Goal: Complete application form: Complete application form

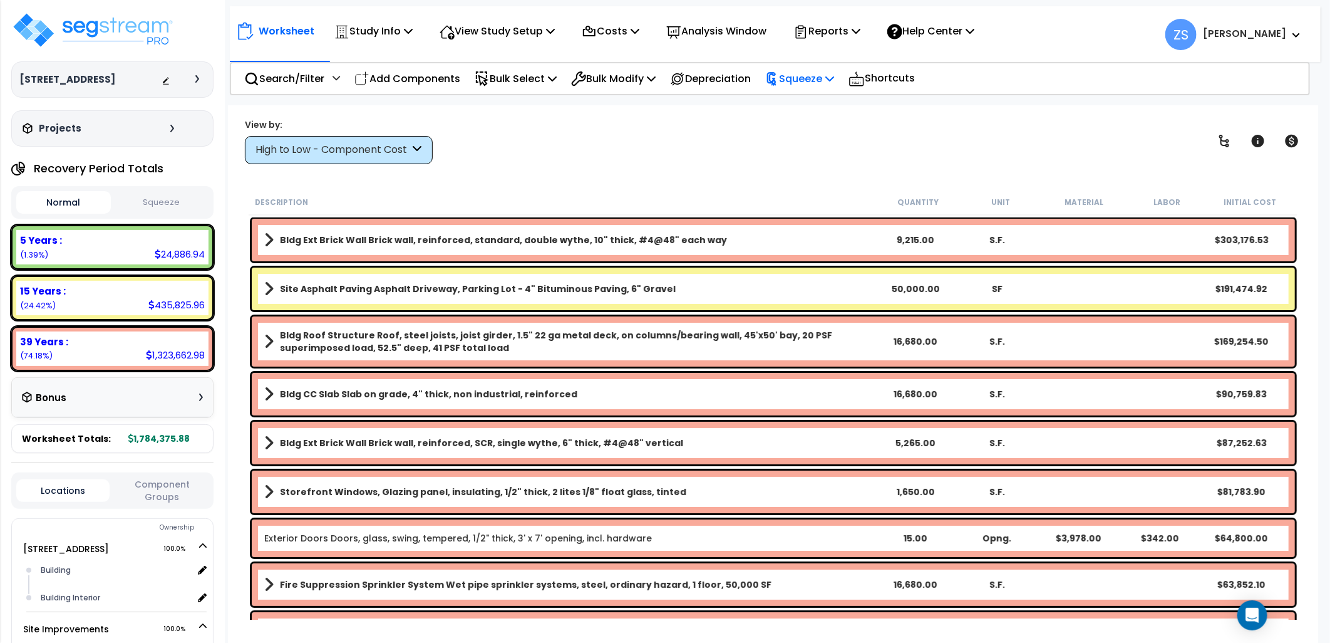
click at [834, 81] on icon at bounding box center [829, 78] width 9 height 10
click at [1090, 99] on div "Study Name DB Costs Setup Indirect Costs Direct Costs Costs Setup Rapid Takeoff…" at bounding box center [665, 80] width 1330 height 50
click at [418, 31] on div "Study Info Study Setup Add Property Unit Template study Clone study" at bounding box center [374, 30] width 92 height 29
click at [409, 31] on icon at bounding box center [408, 31] width 9 height 10
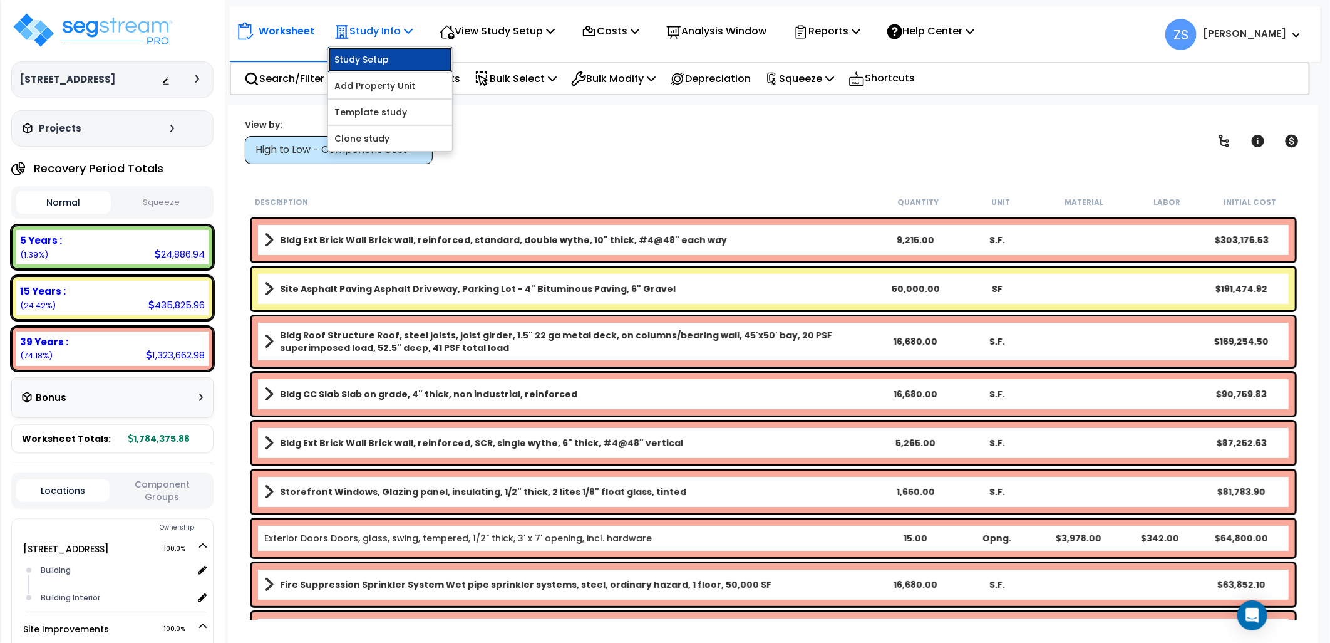
click at [405, 53] on link "Study Setup" at bounding box center [390, 59] width 124 height 25
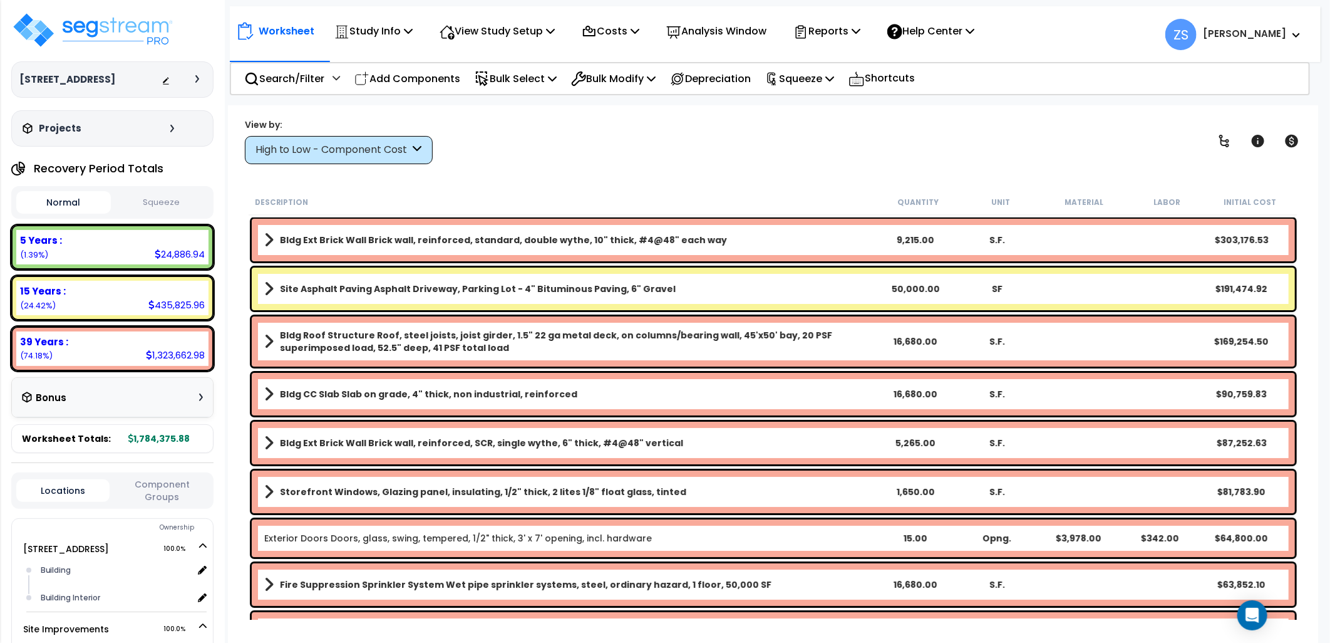
click at [689, 145] on div "View by: High to Low - Component Cost High to Low - Component Cost" at bounding box center [773, 141] width 1066 height 46
drag, startPoint x: 145, startPoint y: 24, endPoint x: 172, endPoint y: 27, distance: 27.7
click at [144, 24] on img at bounding box center [92, 30] width 163 height 38
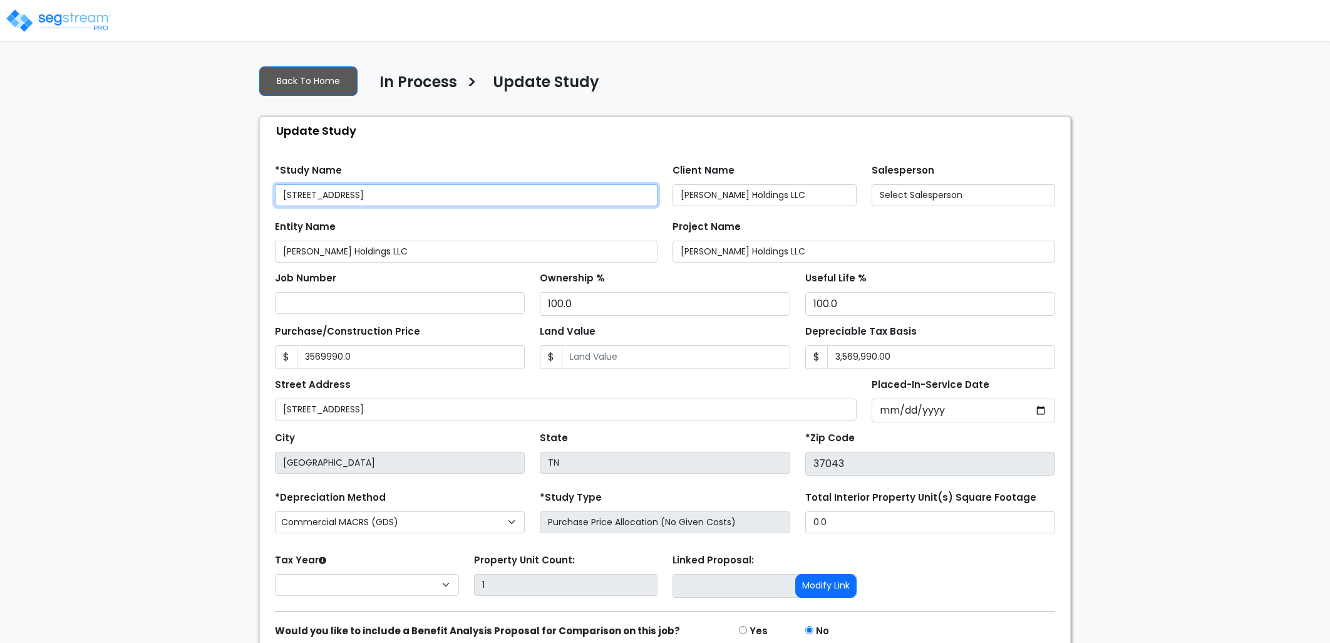
type input "3,569,990.0"
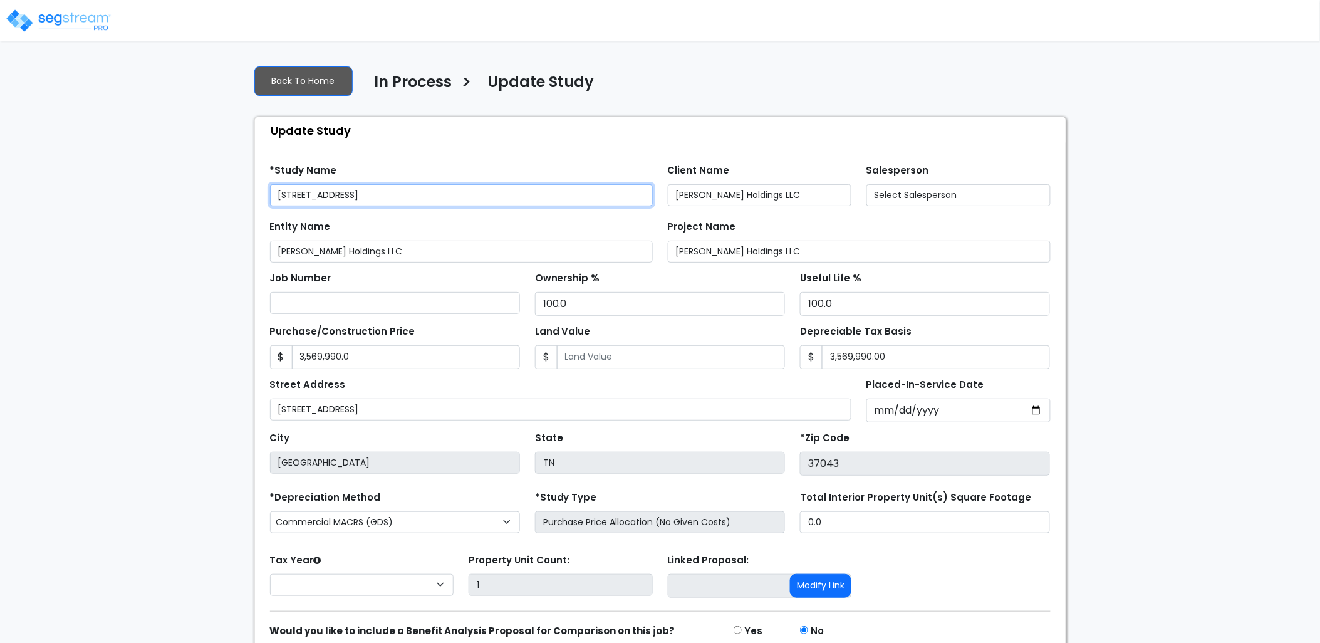
select select "2024"
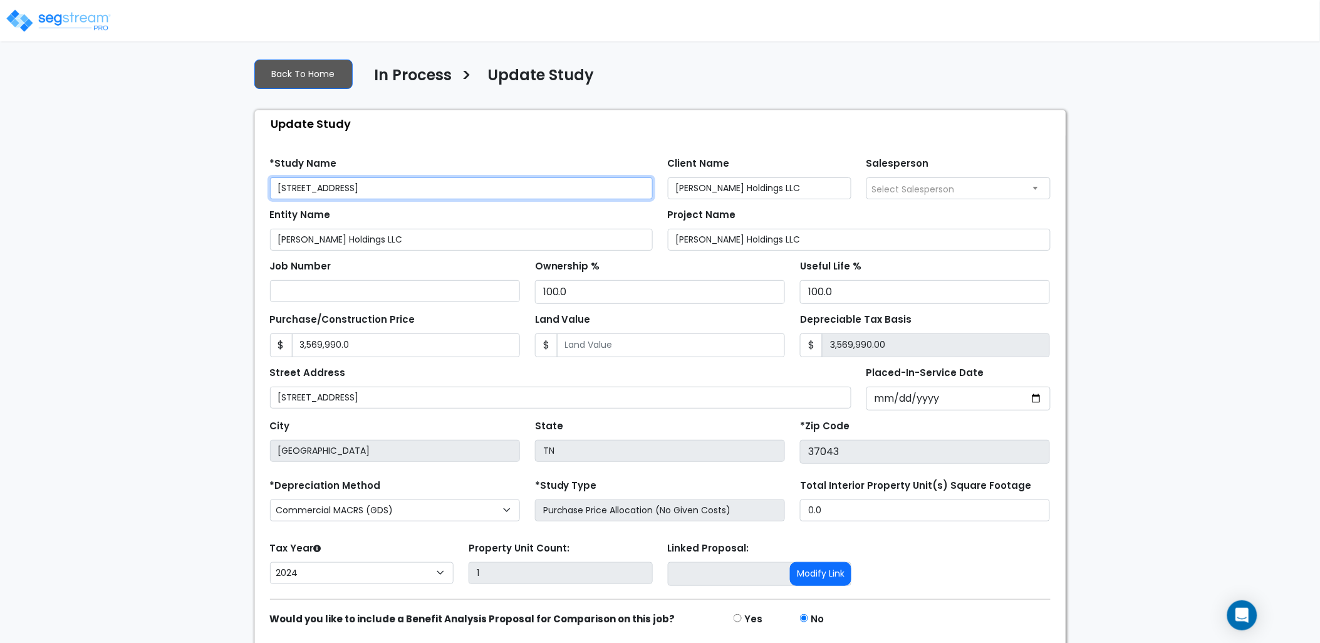
scroll to position [52, 0]
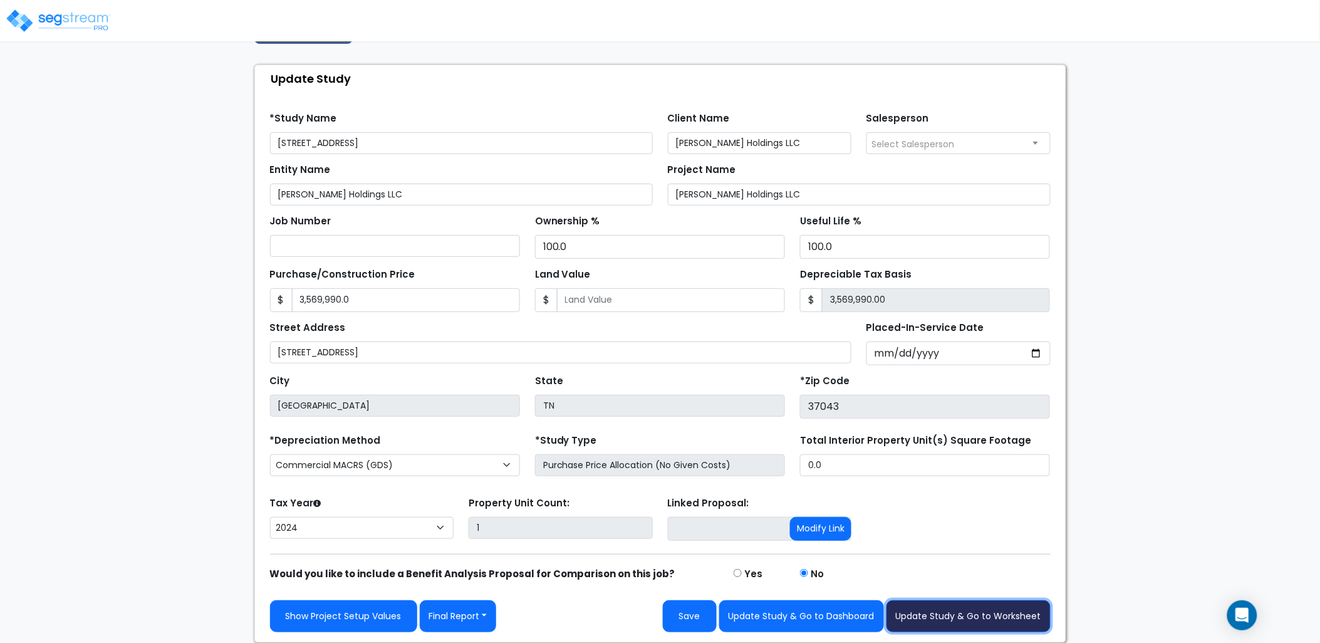
click at [973, 621] on button "Update Study & Go to Worksheet" at bounding box center [968, 616] width 164 height 32
type input "3569990"
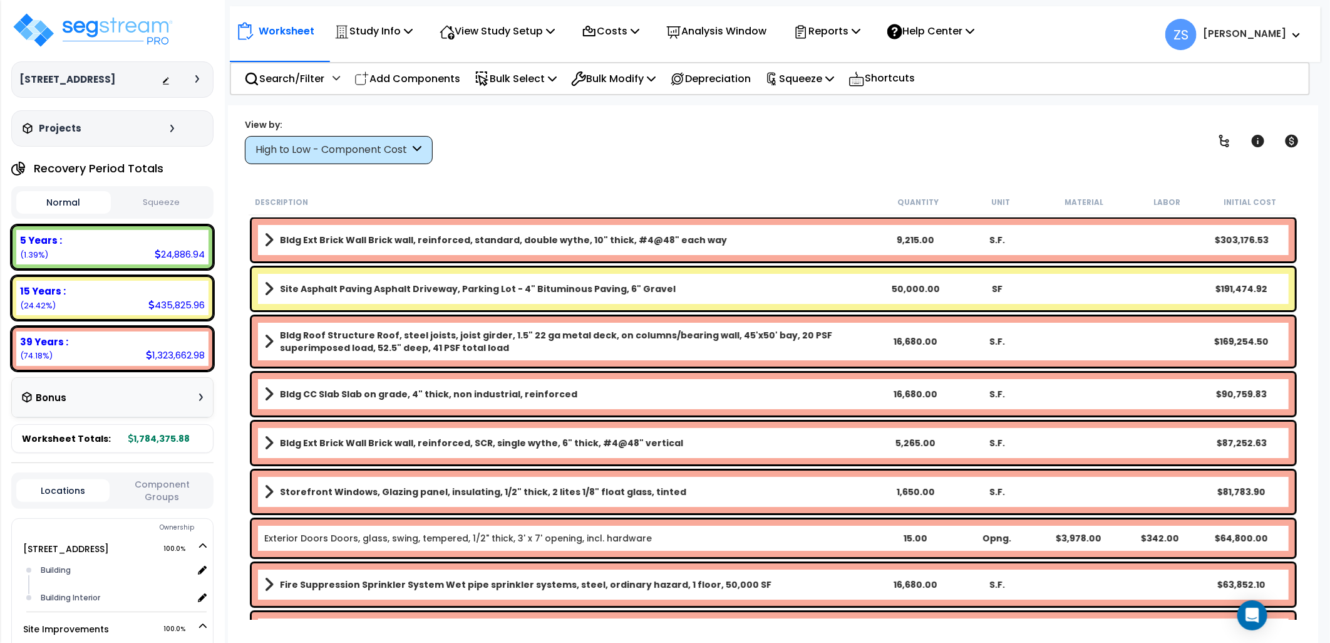
click at [332, 157] on div "High to Low - Component Cost" at bounding box center [333, 150] width 155 height 14
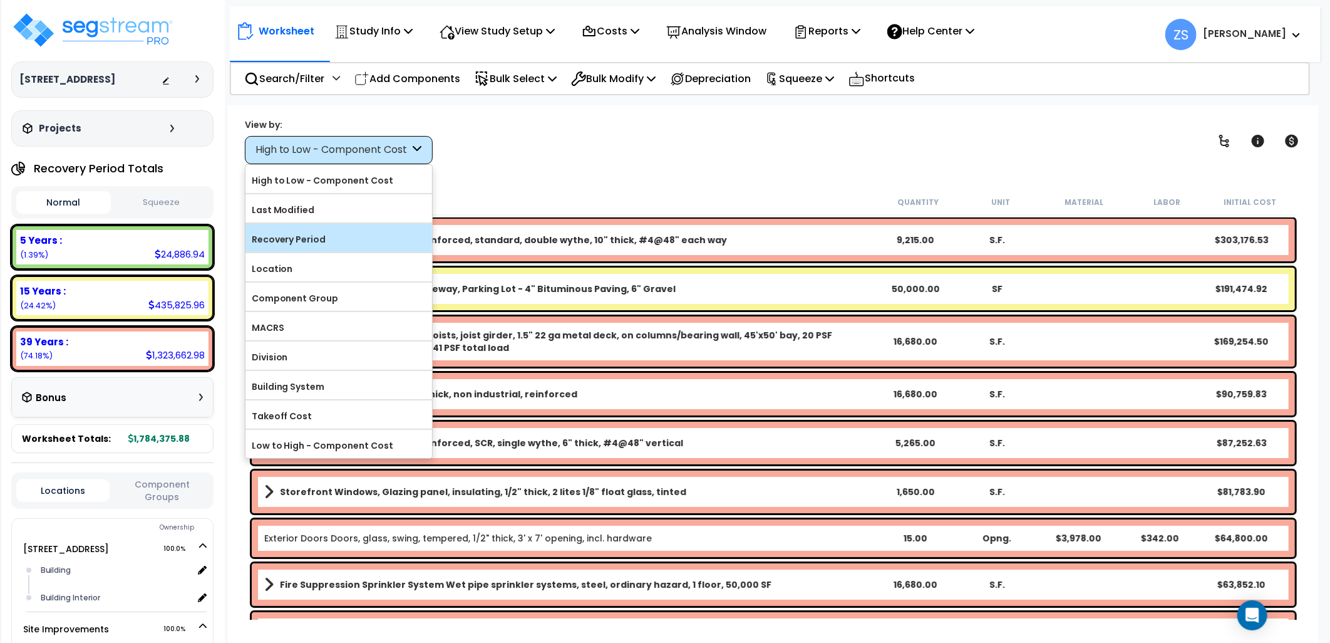
click at [316, 237] on label "Recovery Period" at bounding box center [338, 239] width 187 height 19
click at [0, 0] on input "Recovery Period" at bounding box center [0, 0] width 0 height 0
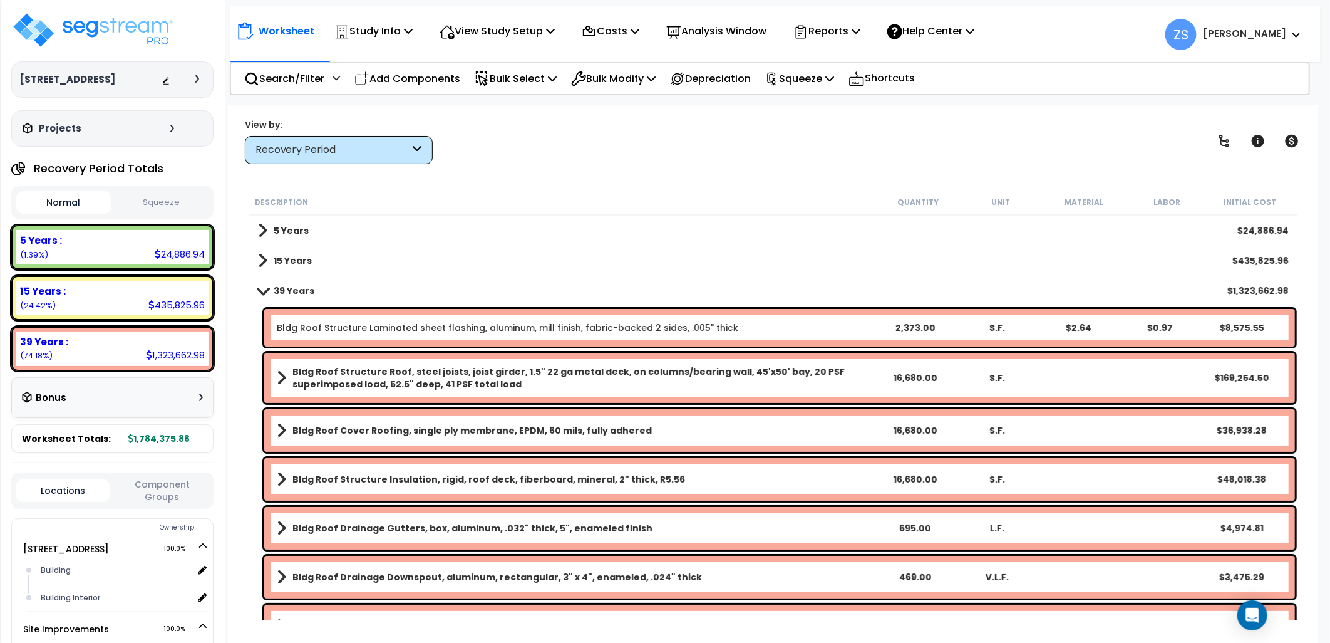
click at [311, 228] on div "5 Years $24,886.94" at bounding box center [773, 230] width 1043 height 30
click at [277, 229] on b "5 Years" at bounding box center [291, 230] width 35 height 13
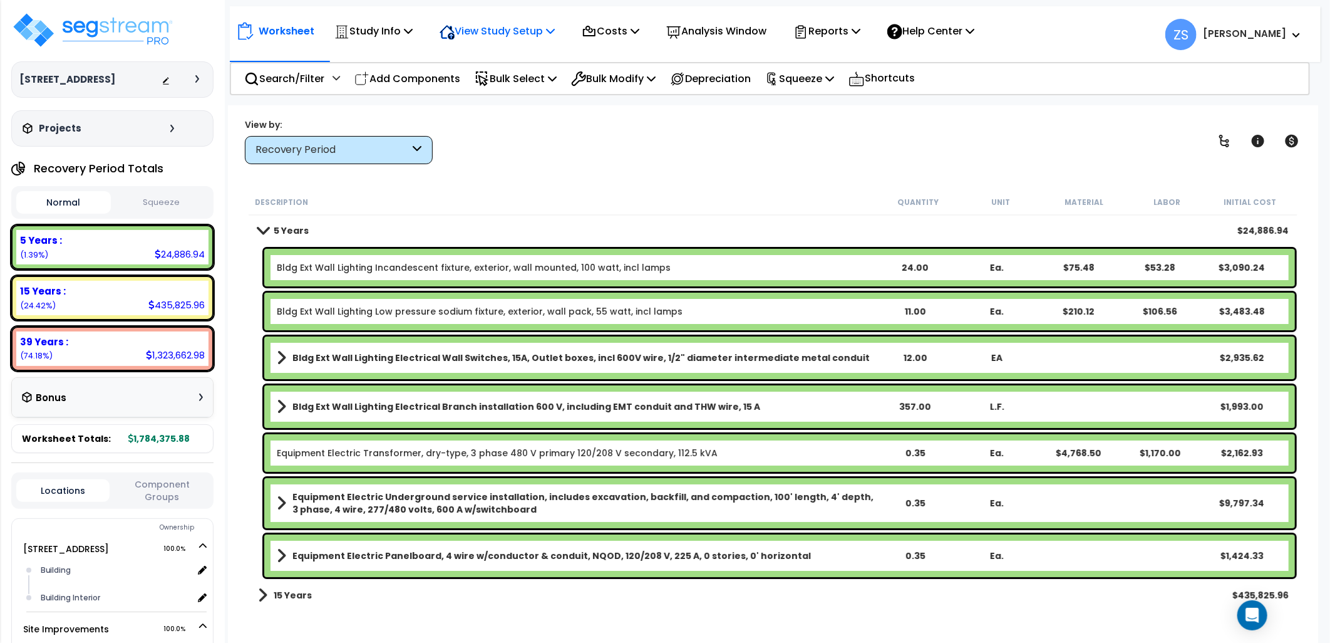
click at [562, 34] on div "View Study Setup Building Setup View Questionnaire" at bounding box center [497, 30] width 129 height 29
click at [409, 34] on icon at bounding box center [408, 31] width 9 height 10
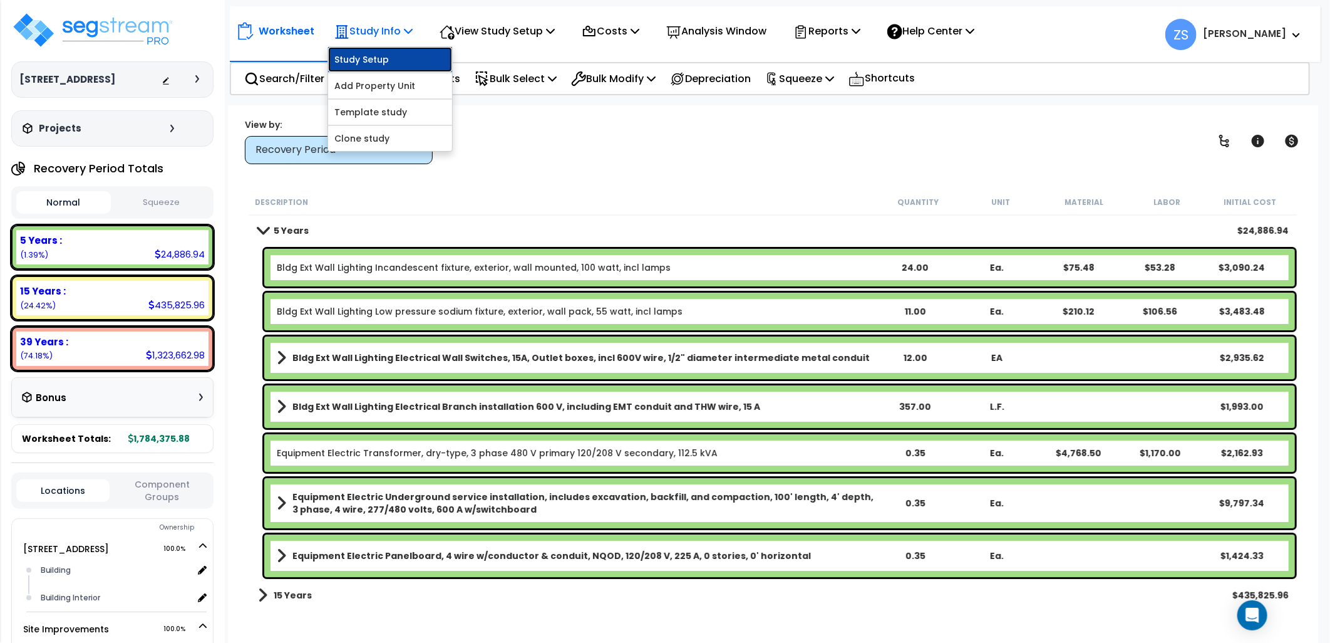
click at [417, 59] on link "Study Setup" at bounding box center [390, 59] width 124 height 25
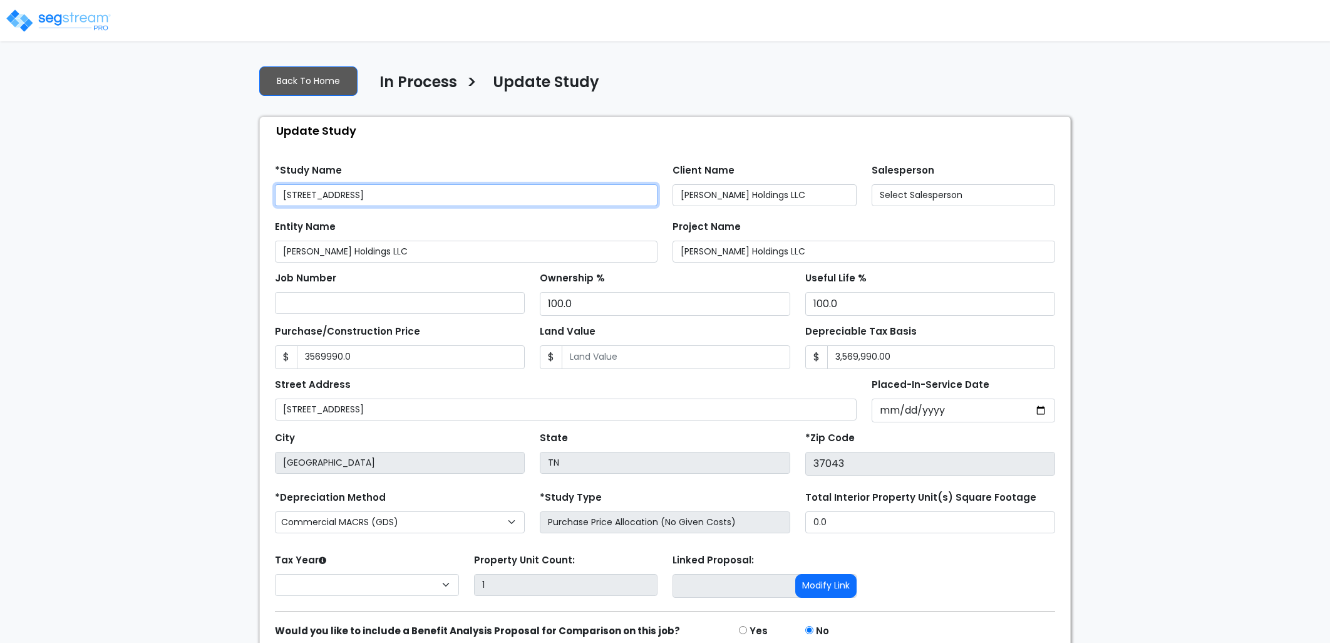
type input "3,569,990.0"
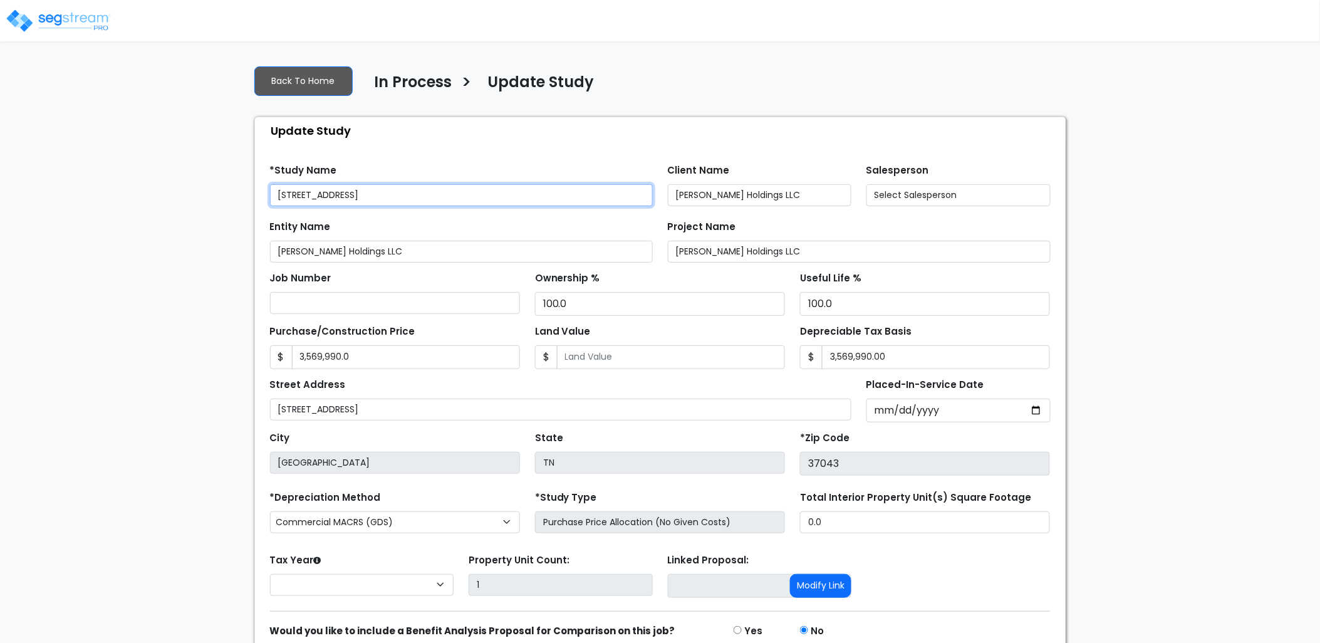
select select "2024"
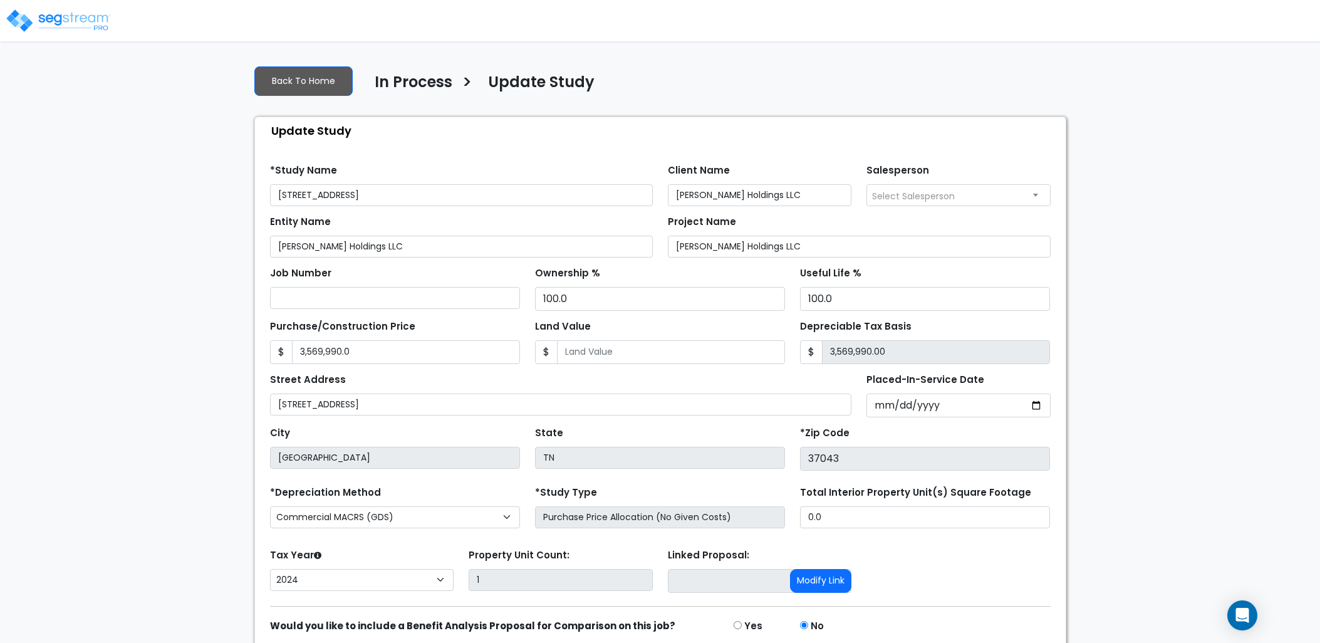
select select "2024"
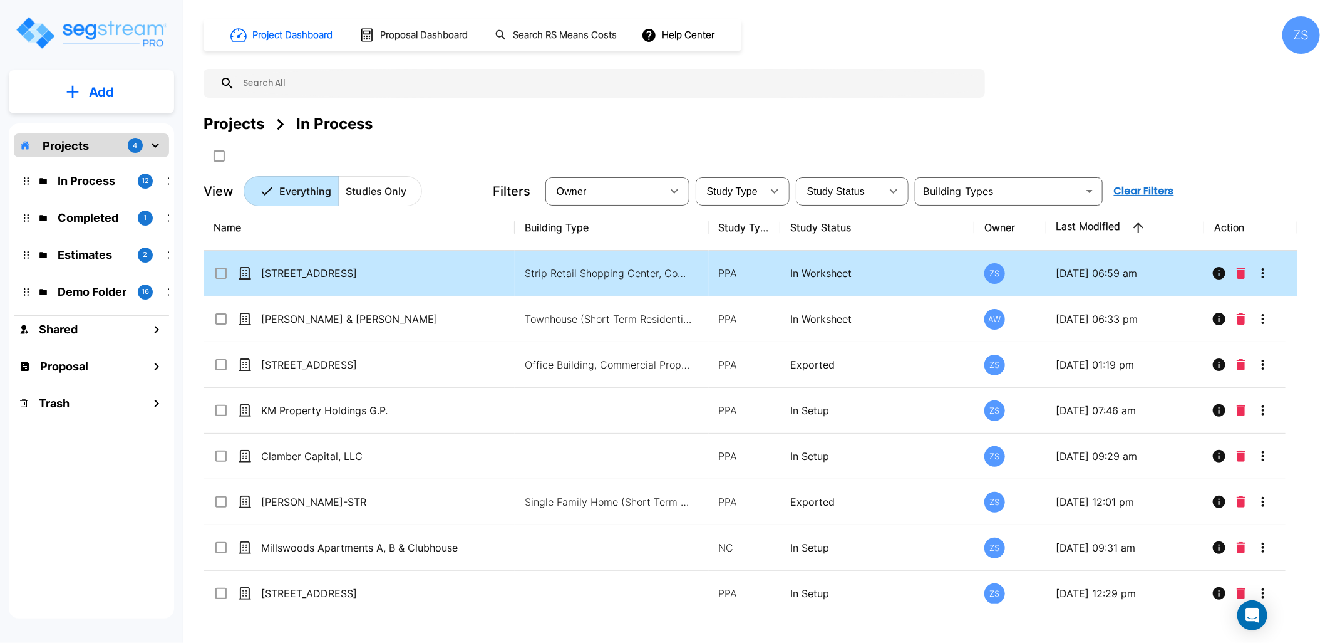
click at [443, 282] on td "[STREET_ADDRESS]" at bounding box center [359, 274] width 311 height 46
checkbox input "true"
click at [443, 282] on td "[STREET_ADDRESS]" at bounding box center [359, 274] width 311 height 46
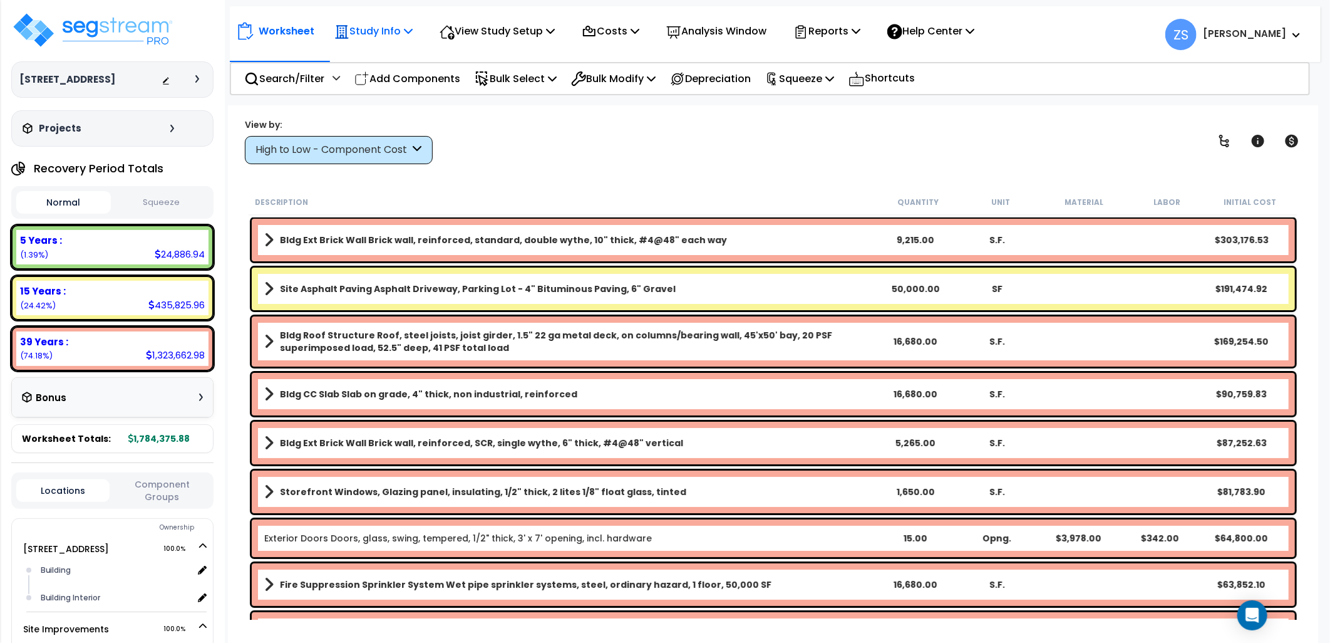
click at [416, 31] on div "Study Info Study Setup Add Property Unit Template study Clone study" at bounding box center [374, 30] width 92 height 29
click at [410, 33] on icon at bounding box center [408, 31] width 9 height 10
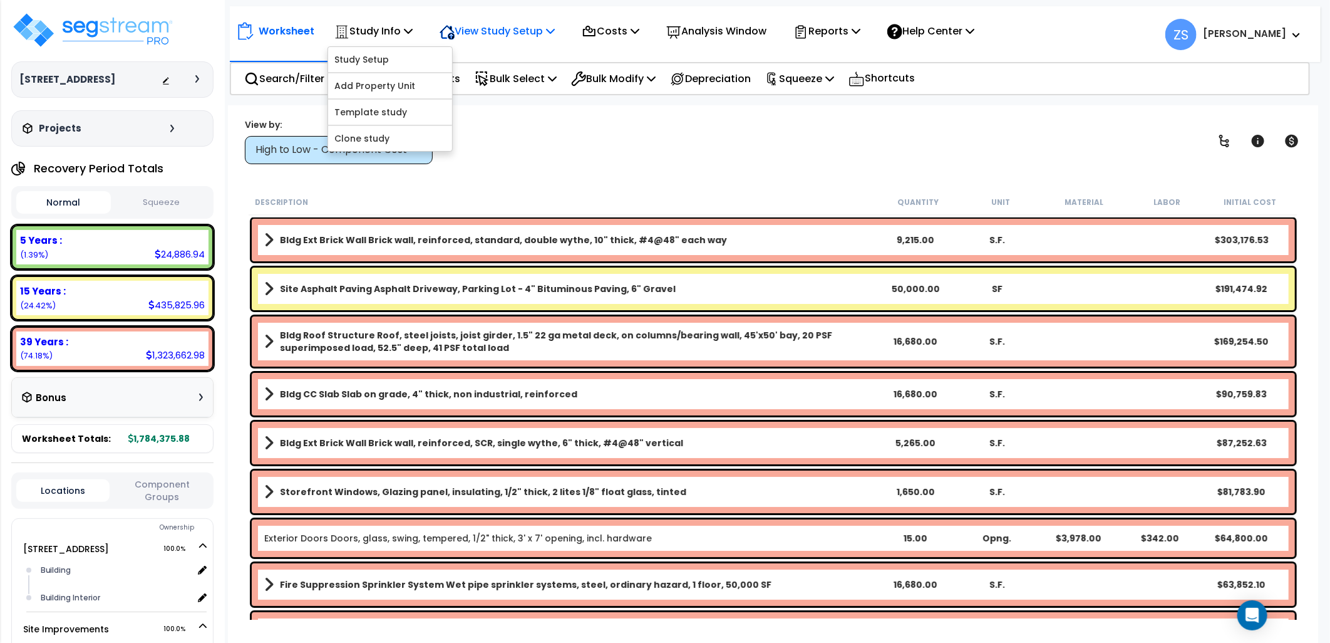
click at [550, 33] on p "View Study Setup" at bounding box center [497, 31] width 115 height 17
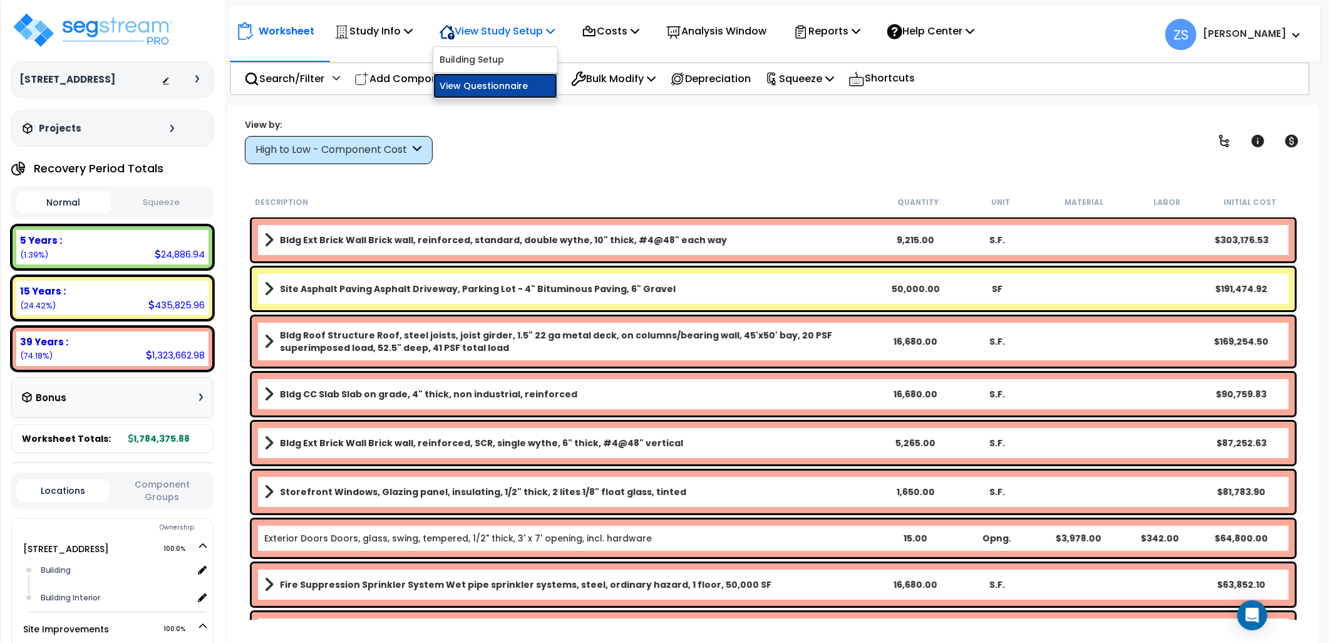
click at [539, 81] on link "View Questionnaire" at bounding box center [495, 85] width 124 height 25
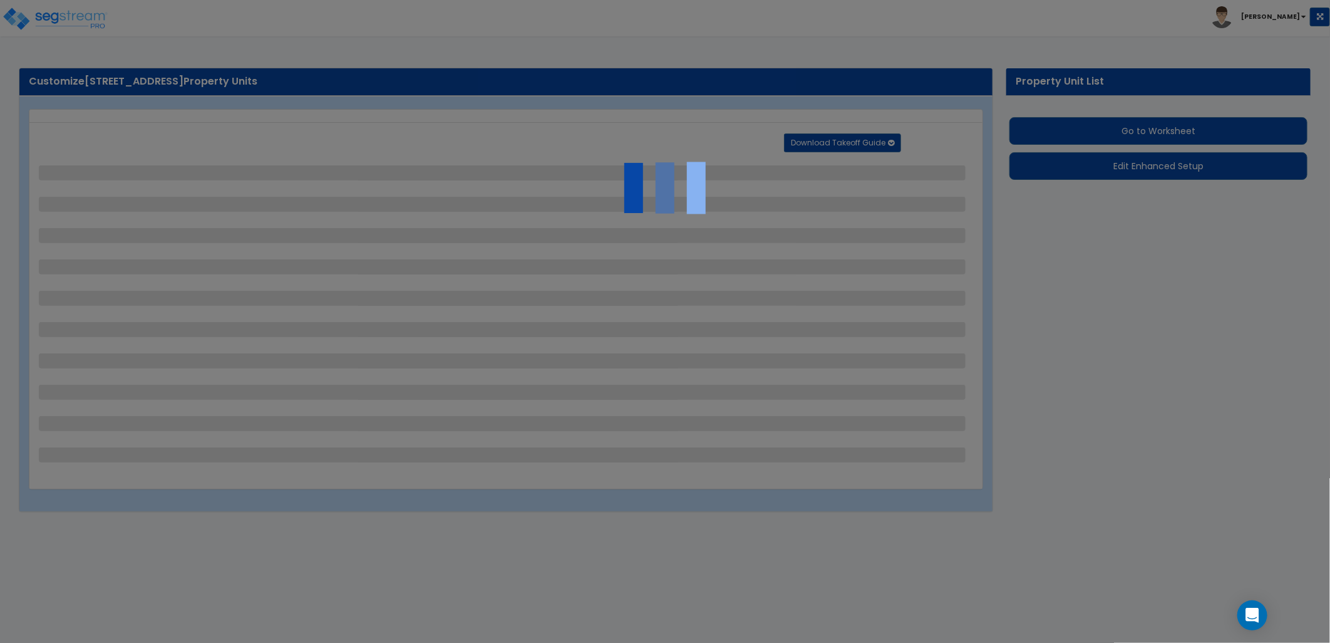
select select "2"
select select "1"
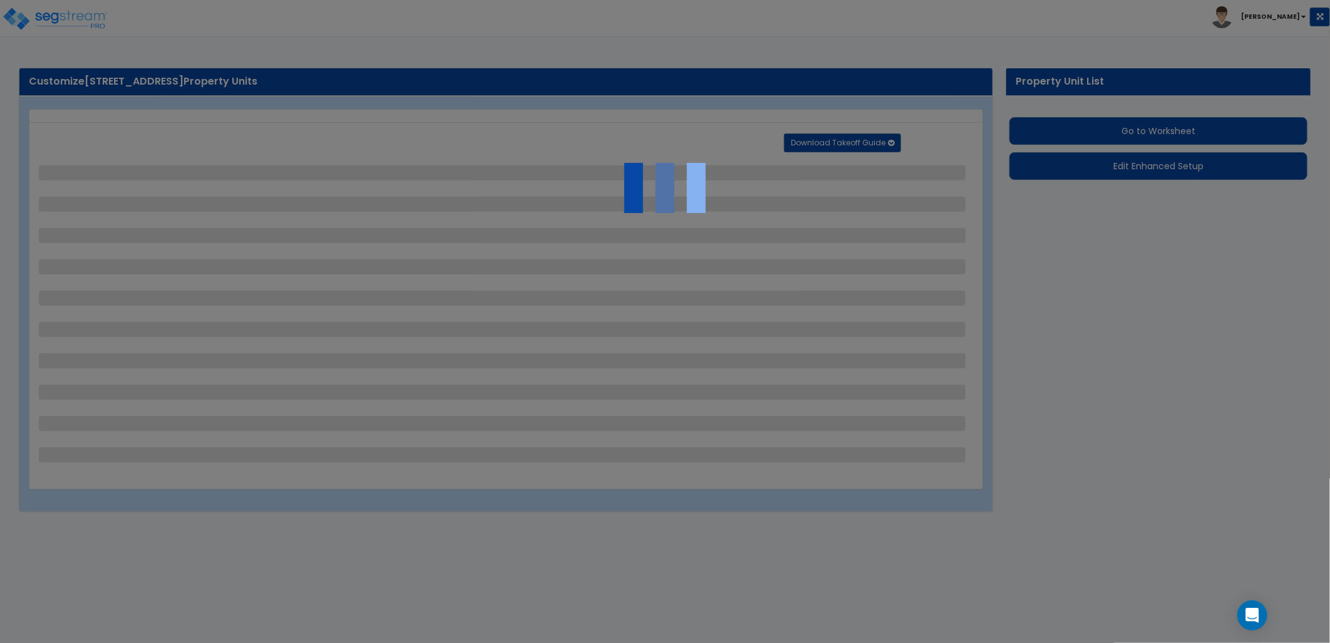
select select "1"
select select "2"
select select "1"
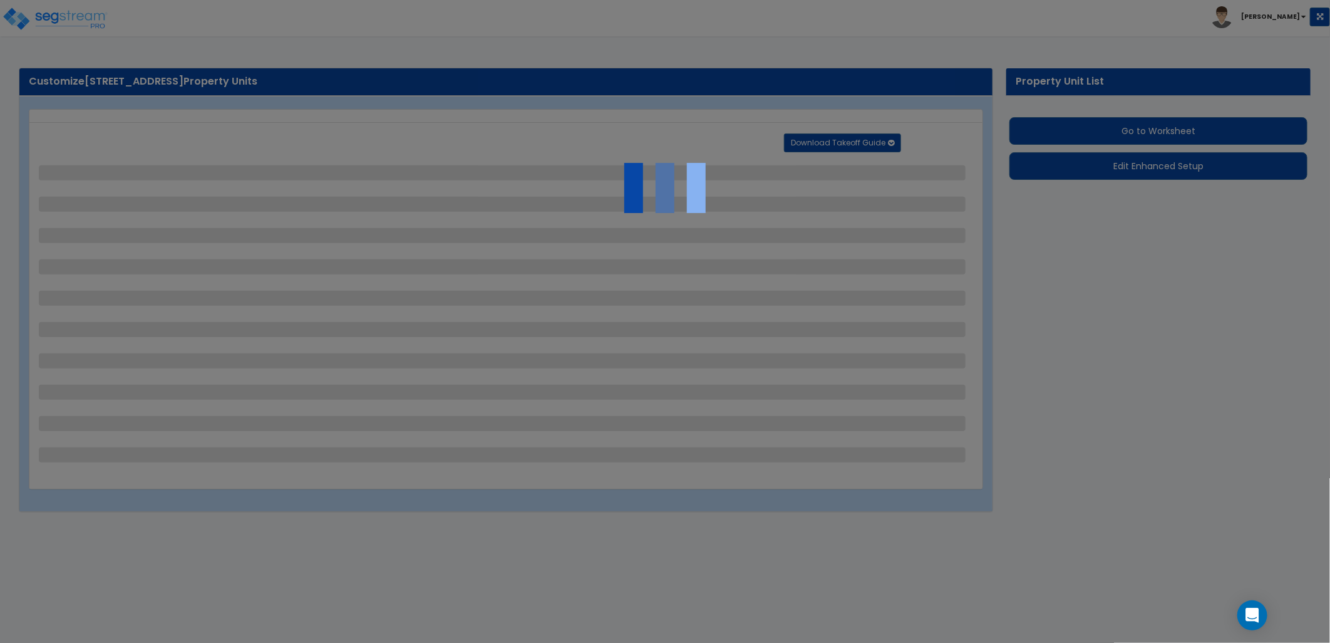
select select "2"
select select "5"
select select "7"
select select "3"
select select "4"
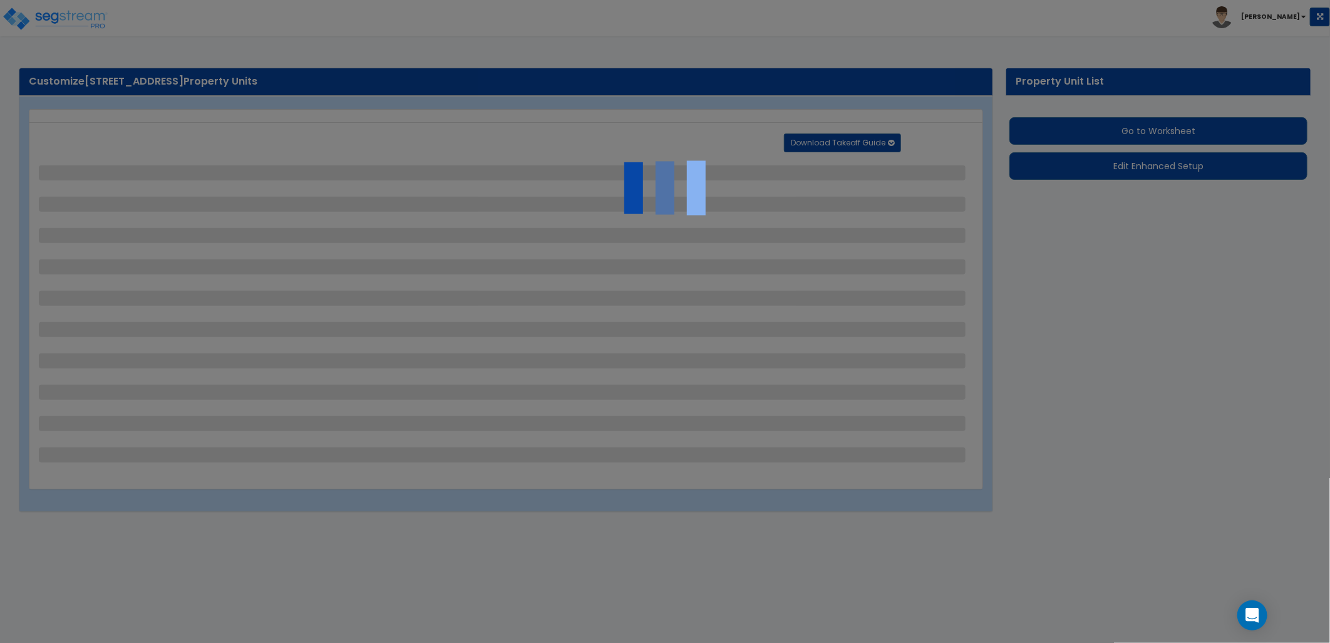
select select "5"
select select "10"
select select "4"
select select "1"
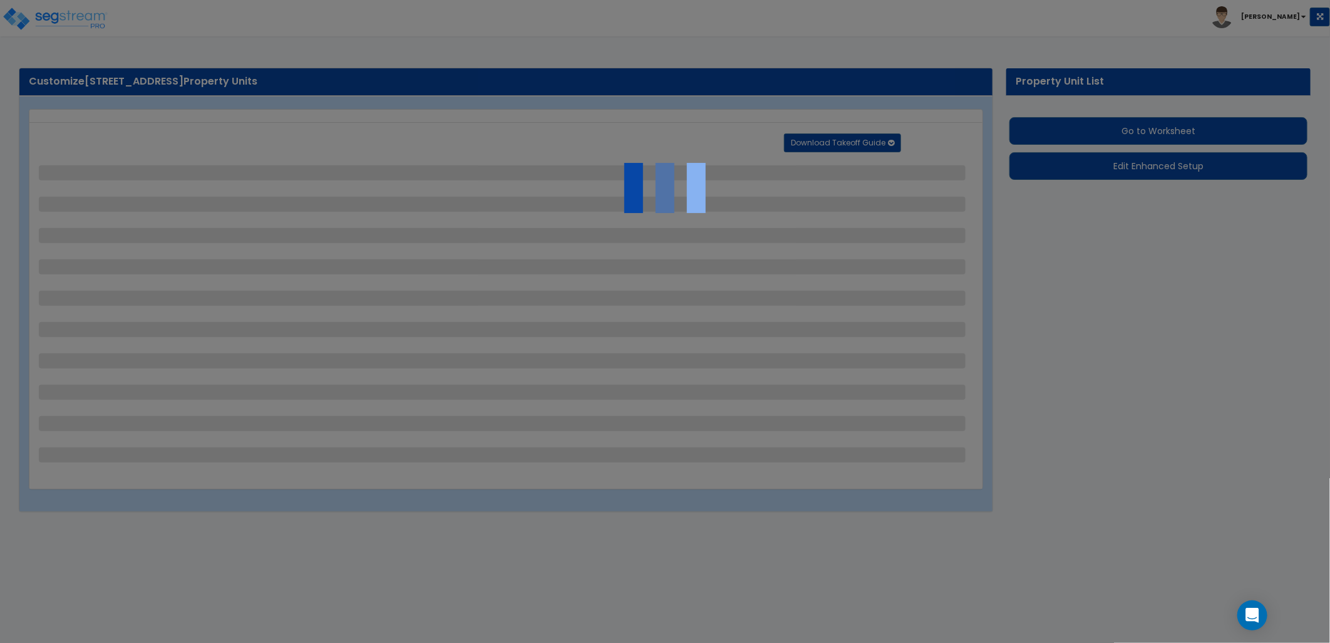
select select "2"
select select "1"
select select "4"
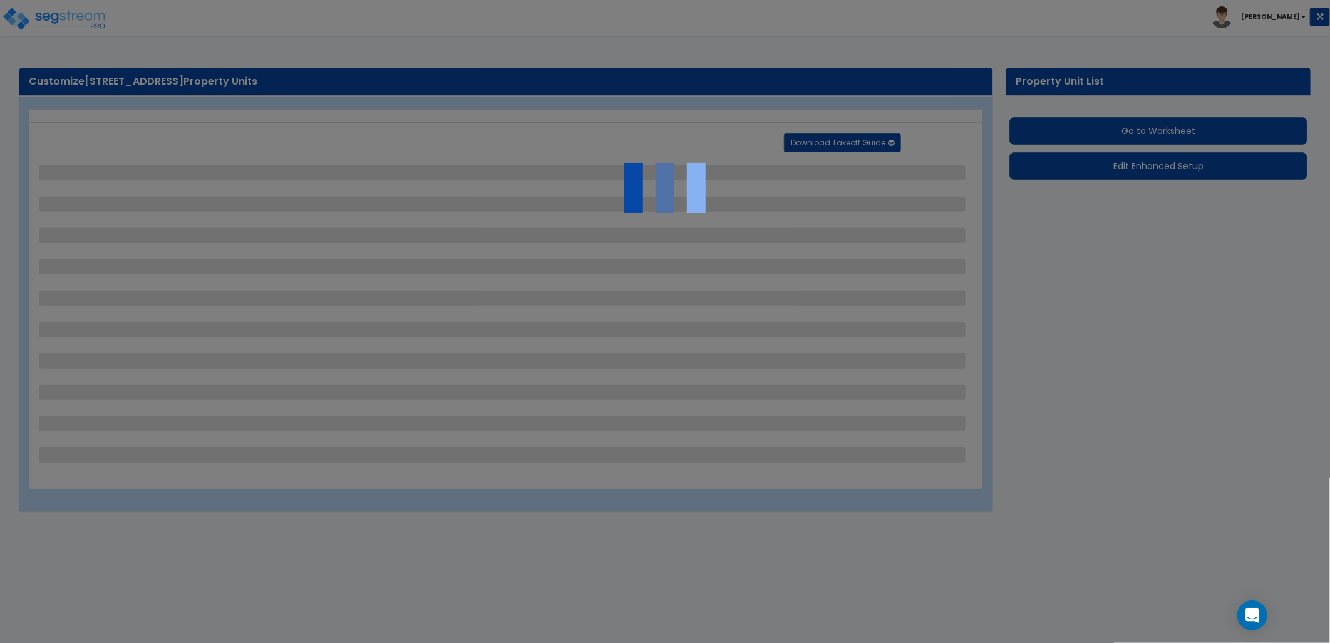
select select "4"
select select "2"
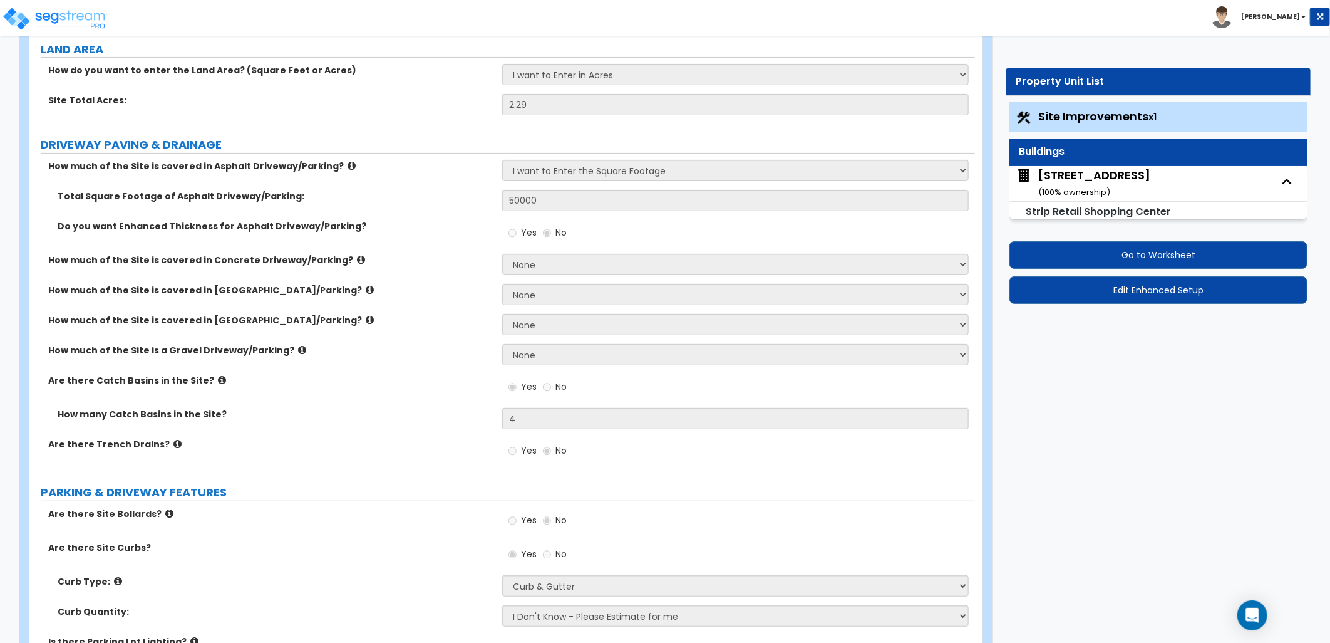
scroll to position [139, 0]
click at [218, 378] on icon at bounding box center [222, 378] width 8 height 9
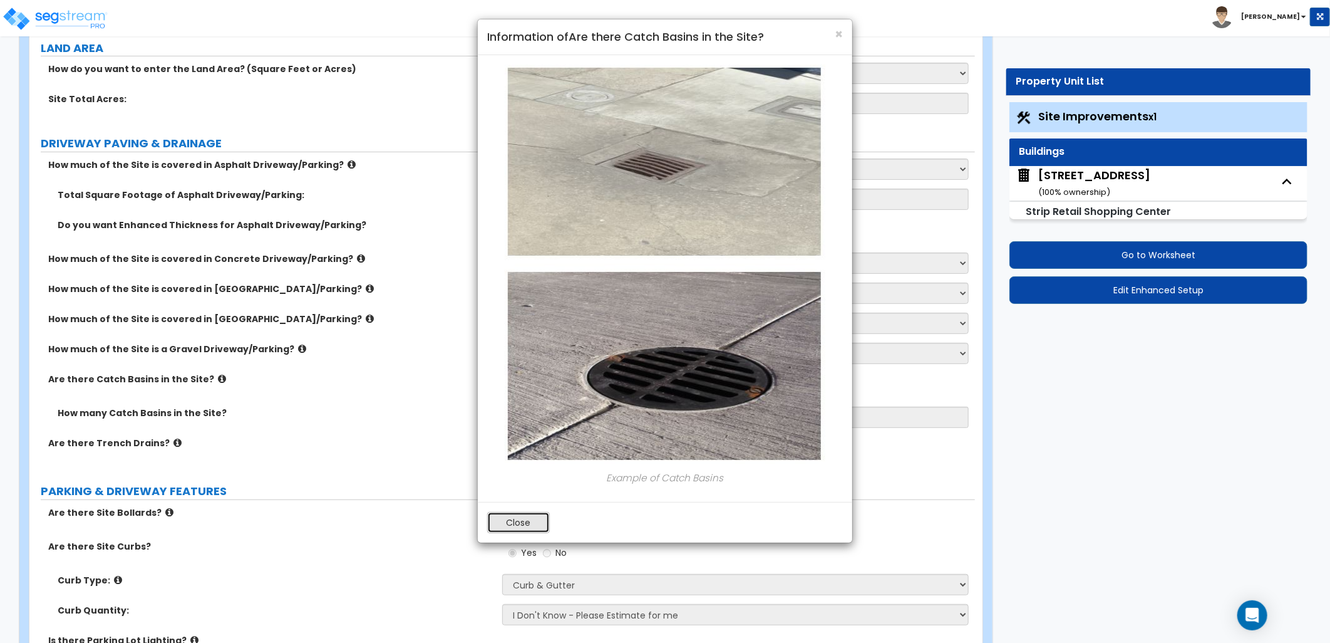
click at [534, 522] on button "Close" at bounding box center [518, 522] width 63 height 21
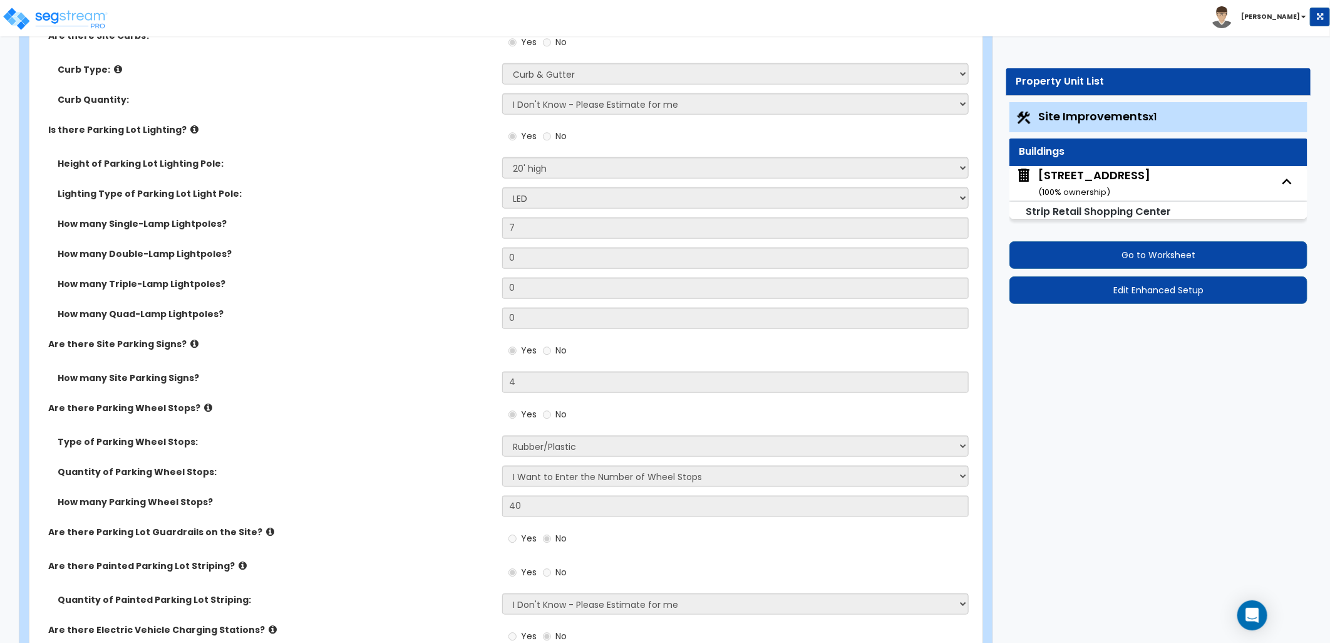
scroll to position [626, 0]
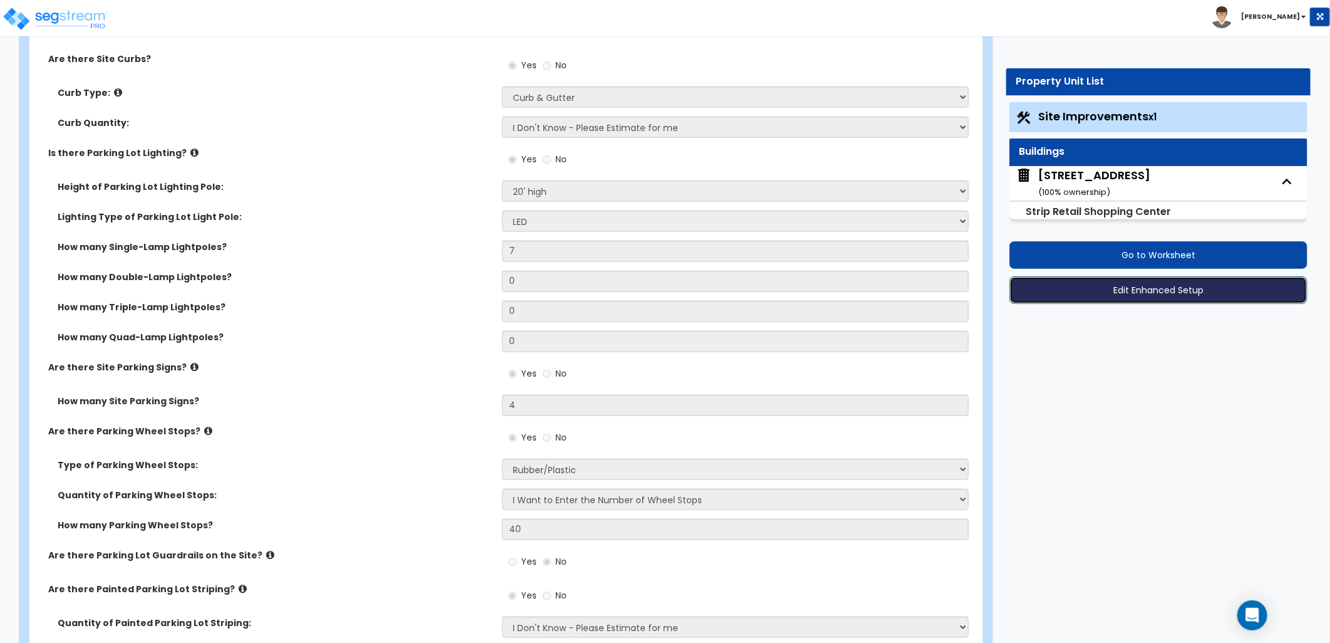
click at [1117, 293] on button "Edit Enhanced Setup" at bounding box center [1159, 290] width 298 height 28
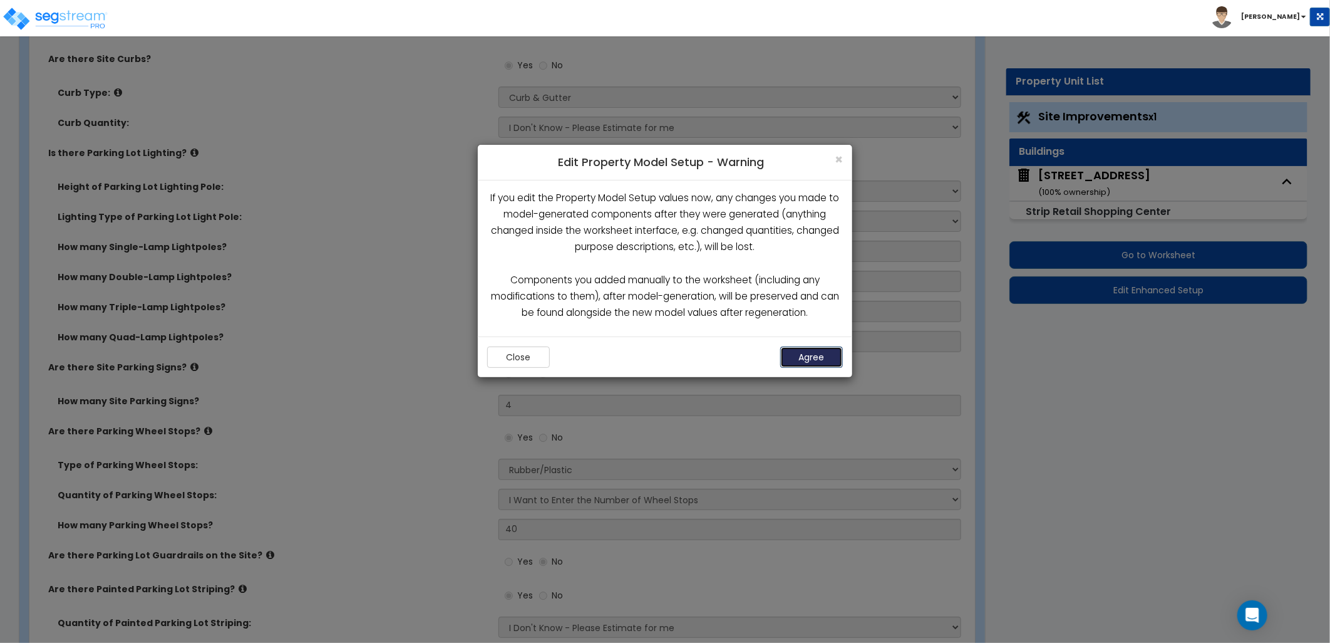
click at [818, 358] on button "Agree" at bounding box center [811, 356] width 63 height 21
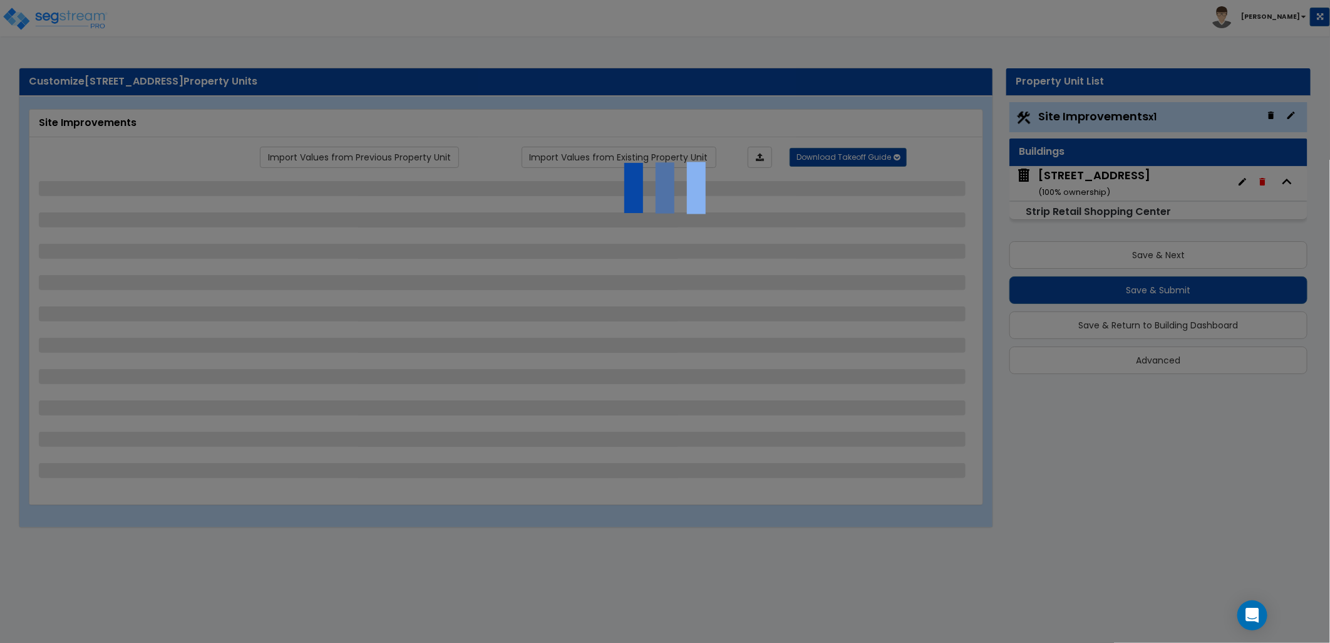
select select "2"
select select "1"
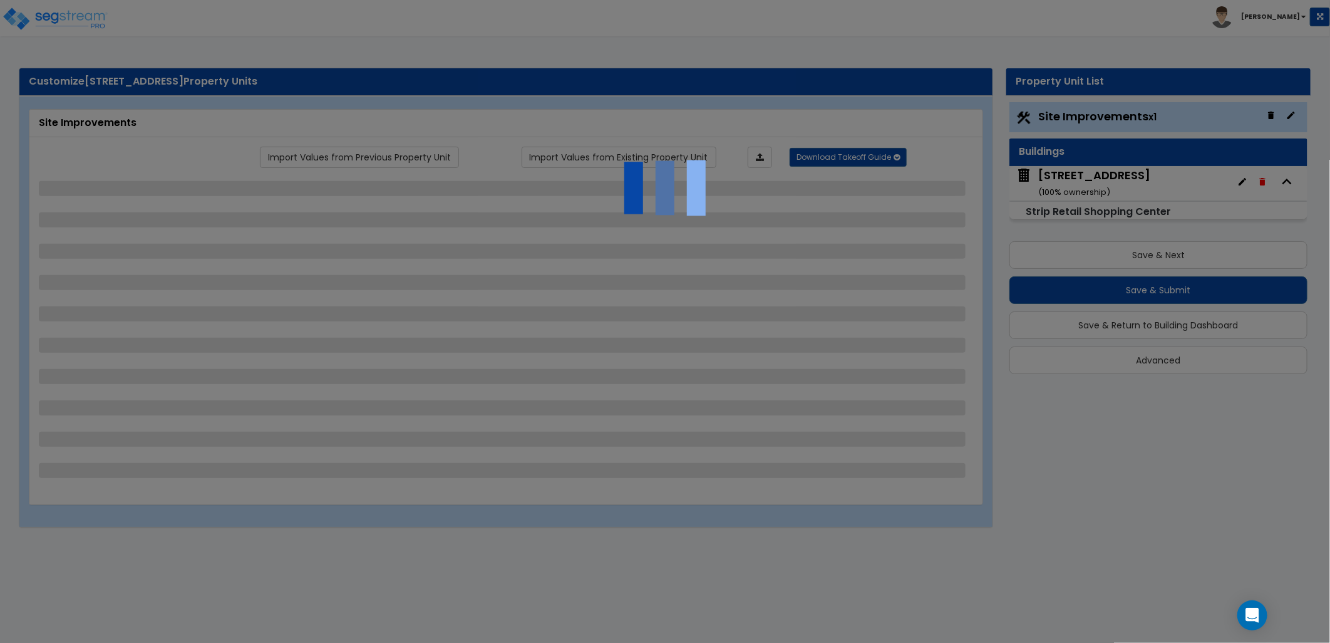
select select "1"
select select "2"
select select "1"
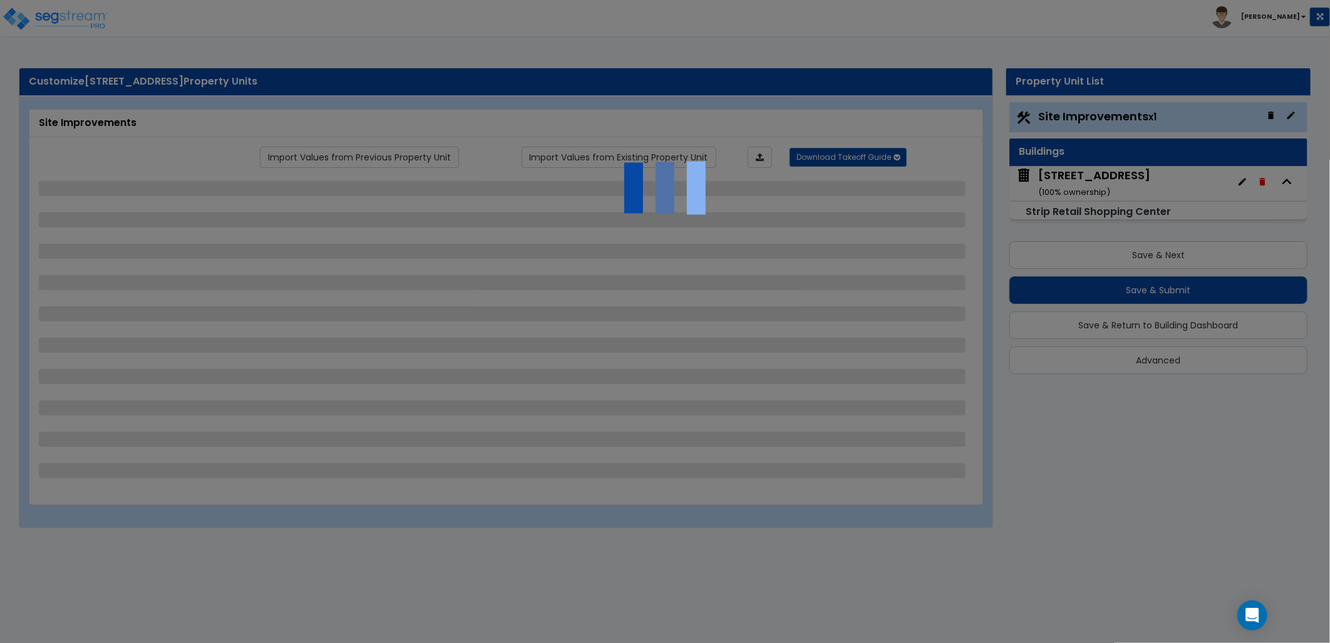
select select "2"
select select "5"
select select "7"
select select "3"
select select "4"
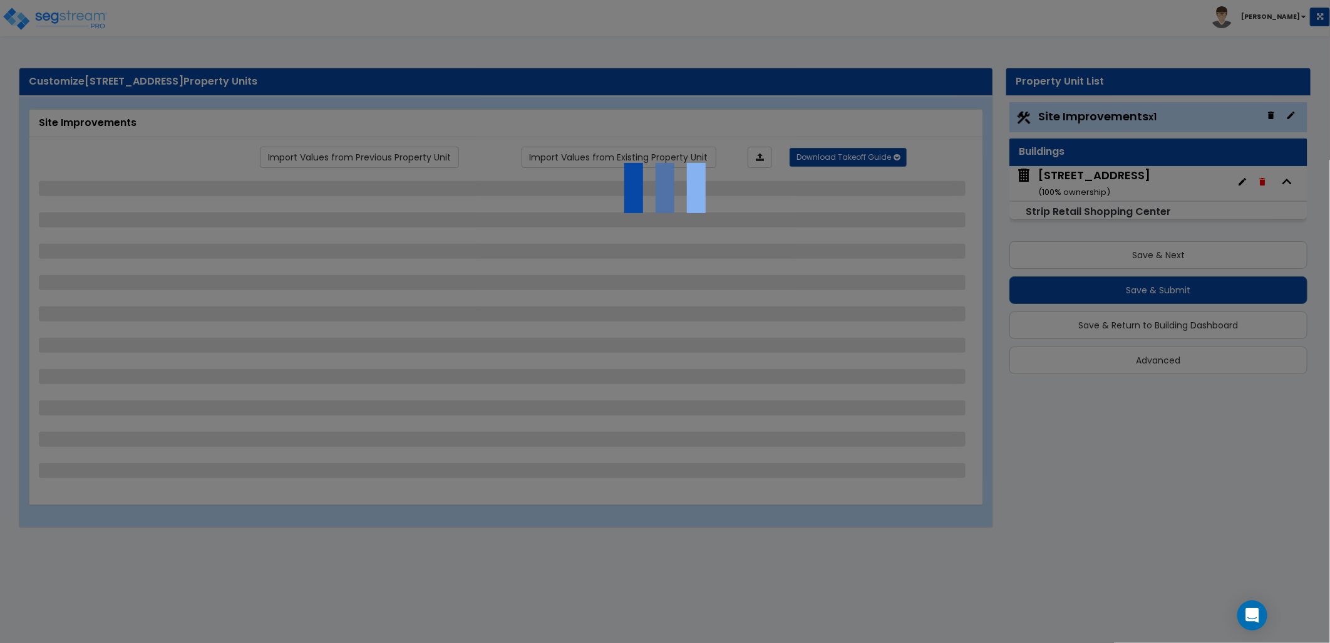
select select "5"
select select "10"
select select "4"
select select "1"
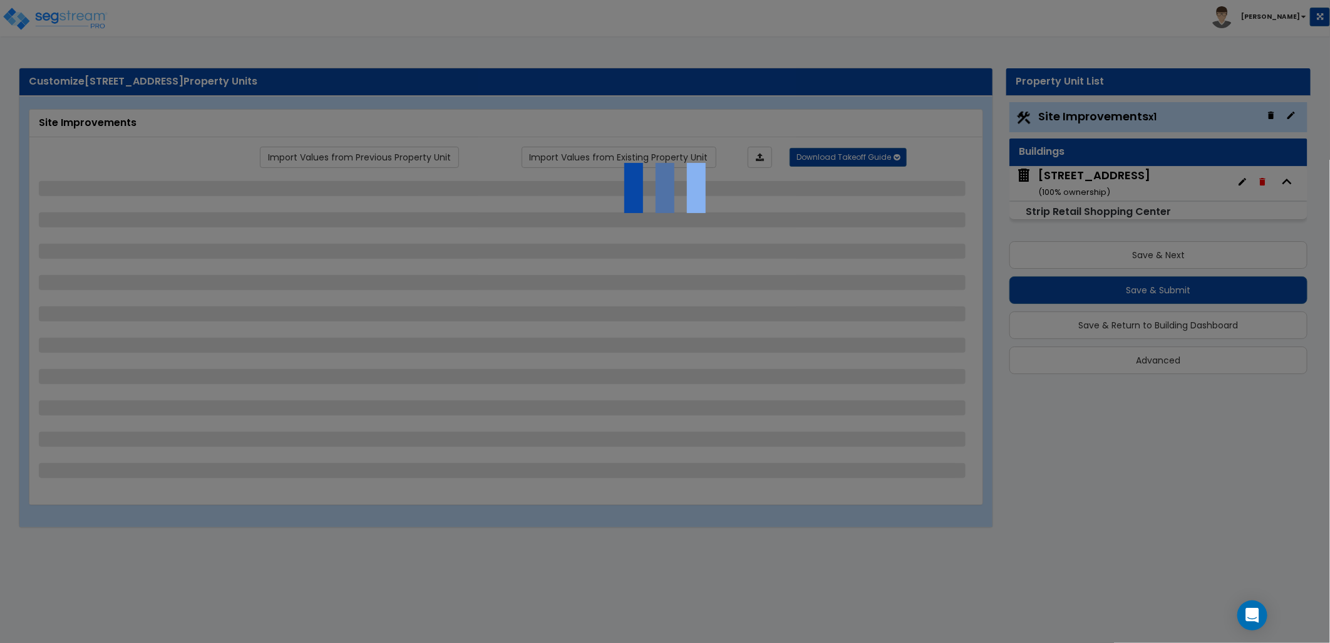
select select "2"
select select "1"
select select "4"
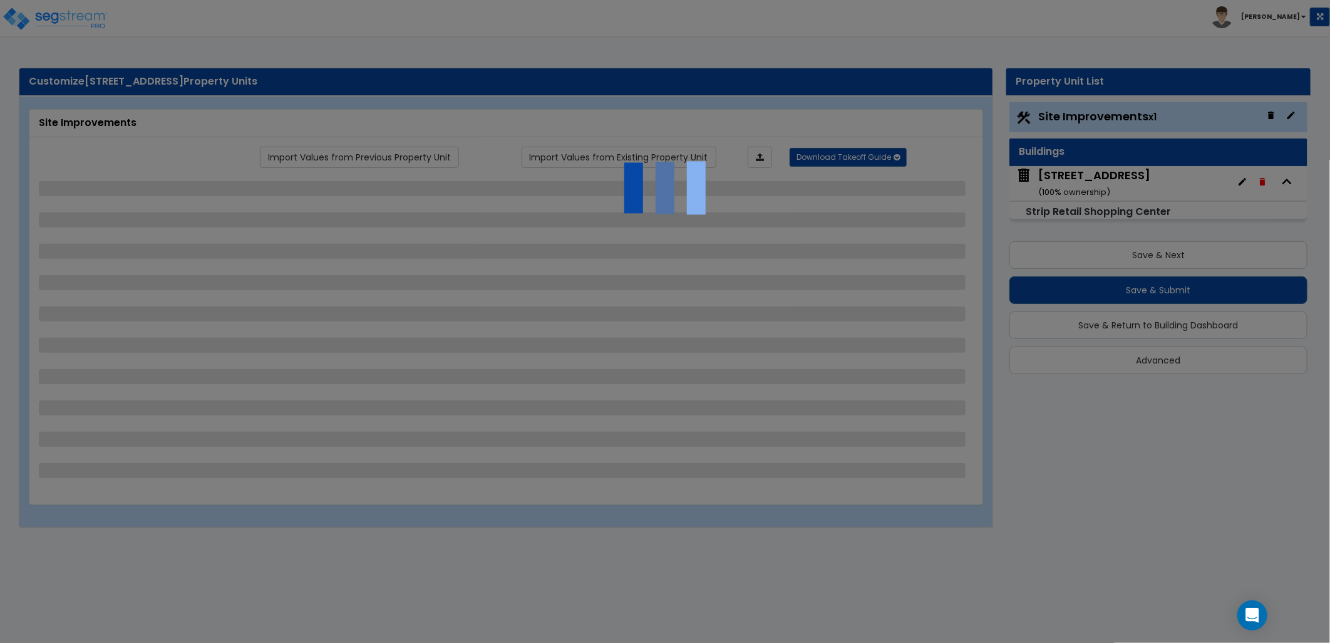
select select "4"
select select "2"
